Goal: Ask a question

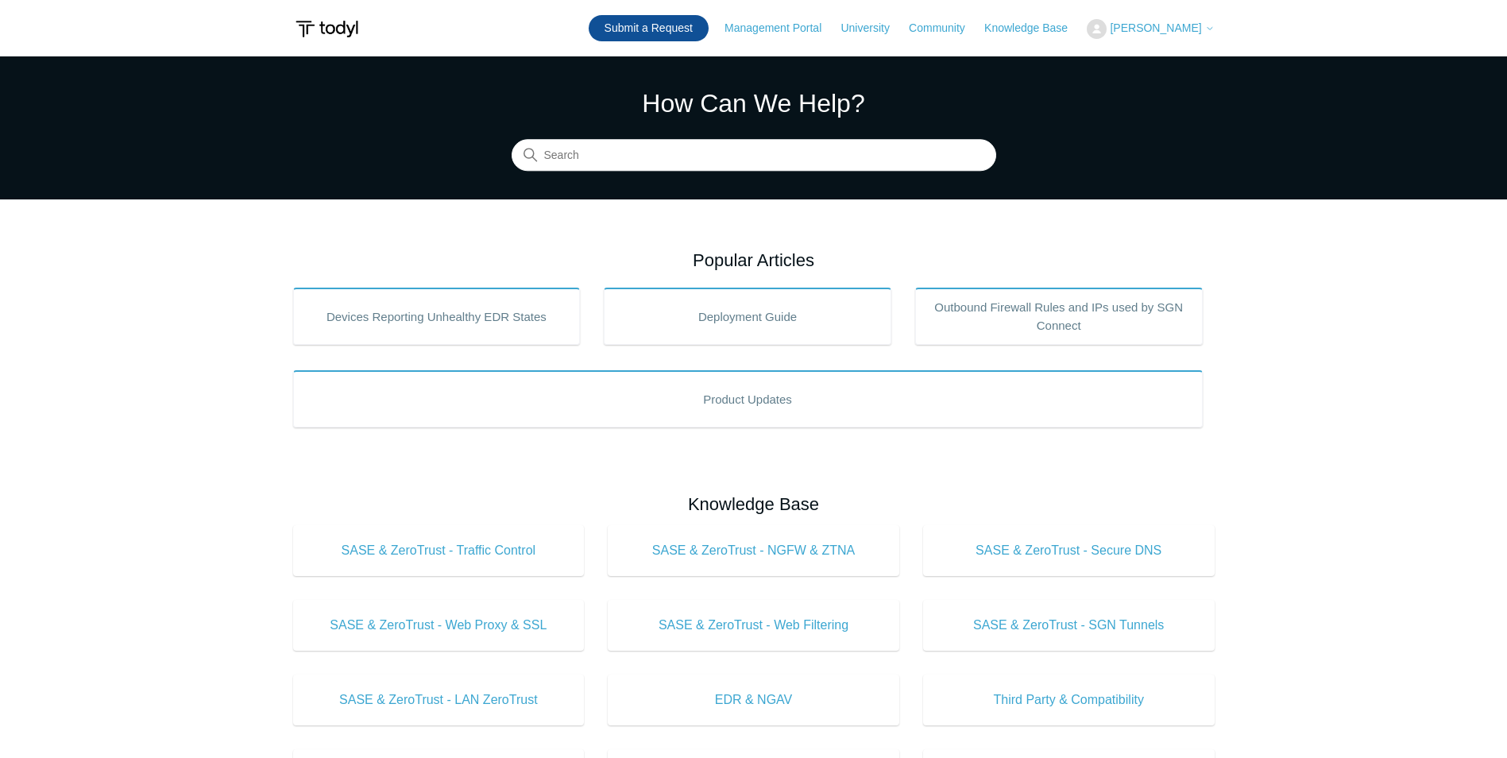
click at [659, 34] on link "Submit a Request" at bounding box center [649, 28] width 120 height 26
